Goal: Transaction & Acquisition: Purchase product/service

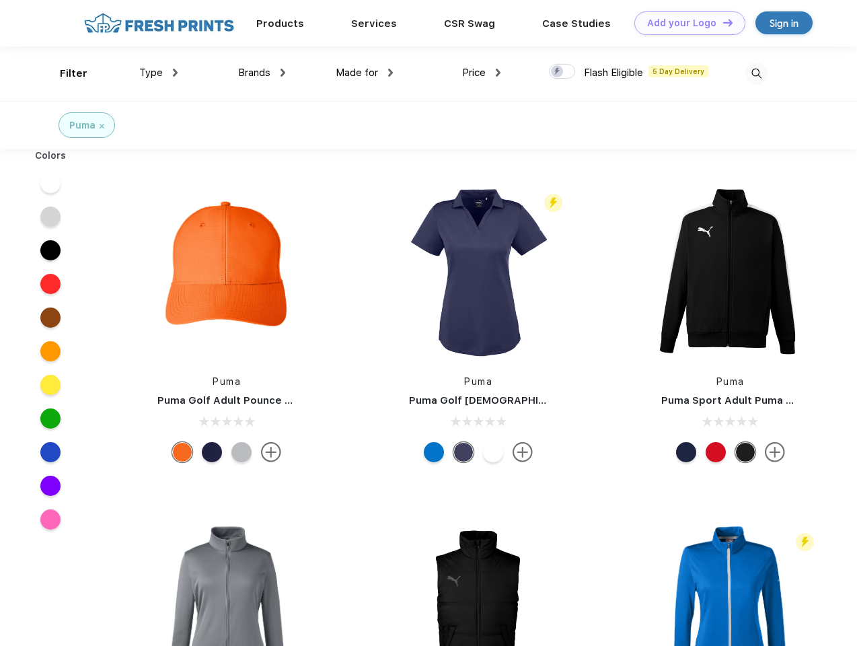
click at [685, 23] on link "Add your Logo Design Tool" at bounding box center [689, 23] width 111 height 24
click at [0, 0] on div "Design Tool" at bounding box center [0, 0] width 0 height 0
click at [722, 22] on link "Add your Logo Design Tool" at bounding box center [689, 23] width 111 height 24
click at [65, 73] on div "Filter" at bounding box center [74, 73] width 28 height 15
click at [159, 73] on span "Type" at bounding box center [151, 73] width 24 height 12
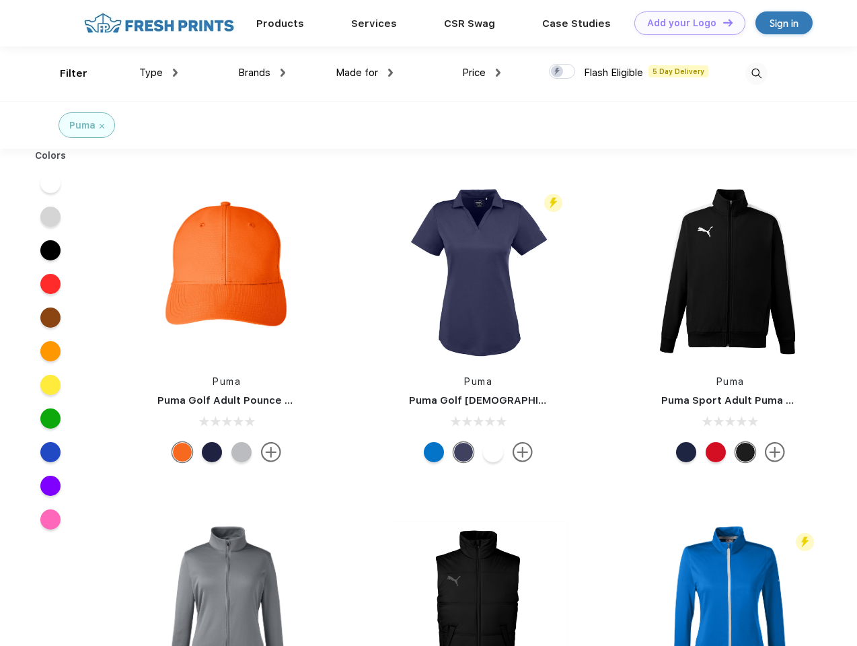
click at [262, 73] on span "Brands" at bounding box center [254, 73] width 32 height 12
click at [365, 73] on span "Made for" at bounding box center [357, 73] width 42 height 12
click at [482, 73] on span "Price" at bounding box center [474, 73] width 24 height 12
click at [562, 72] on div at bounding box center [562, 71] width 26 height 15
click at [558, 72] on input "checkbox" at bounding box center [553, 67] width 9 height 9
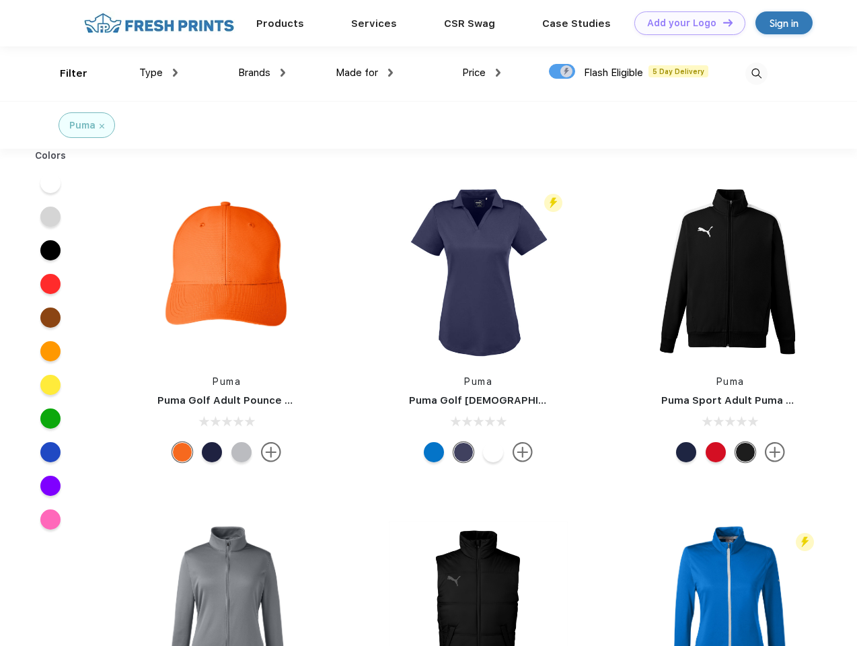
click at [756, 73] on img at bounding box center [756, 74] width 22 height 22
